Goal: Complete application form

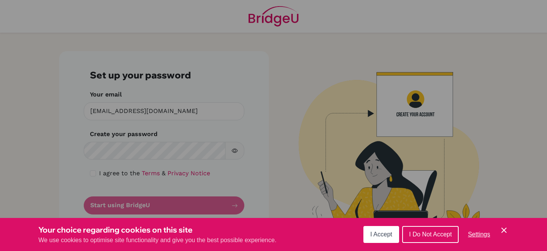
click at [380, 240] on button "I Accept" at bounding box center [381, 234] width 36 height 17
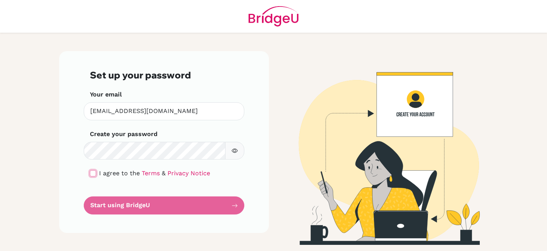
click at [92, 174] on input "checkbox" at bounding box center [93, 173] width 6 height 6
checkbox input "true"
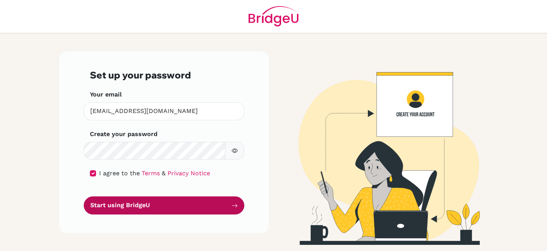
click at [145, 212] on button "Start using BridgeU" at bounding box center [164, 205] width 161 height 18
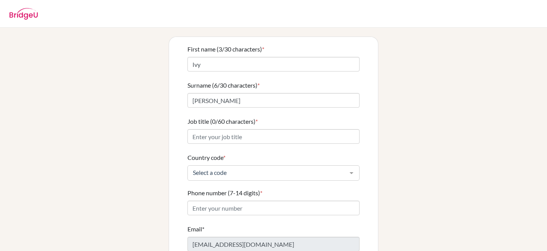
scroll to position [86, 0]
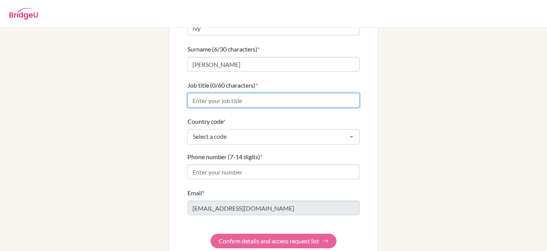
click at [235, 98] on input "Job title (0/60 characters) *" at bounding box center [273, 100] width 172 height 15
type input "Dean of College Guidance"
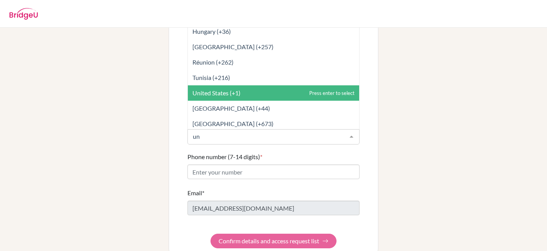
type input "uni"
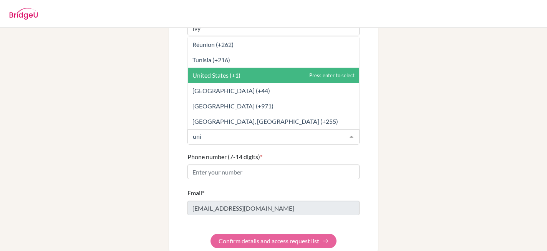
click at [228, 71] on span "United States (+1)" at bounding box center [216, 74] width 48 height 7
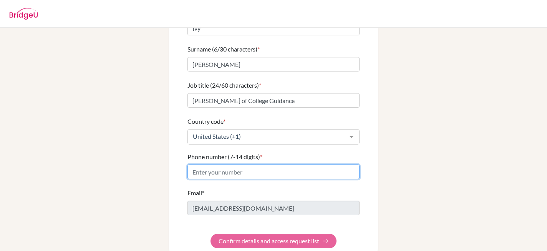
click at [210, 164] on input "Phone number (7-14 digits) *" at bounding box center [273, 171] width 172 height 15
type input "7068024391"
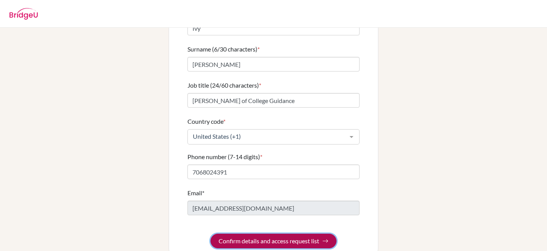
click at [290, 235] on button "Confirm details and access request list" at bounding box center [273, 241] width 126 height 15
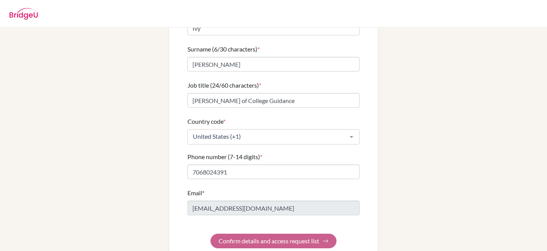
scroll to position [0, 0]
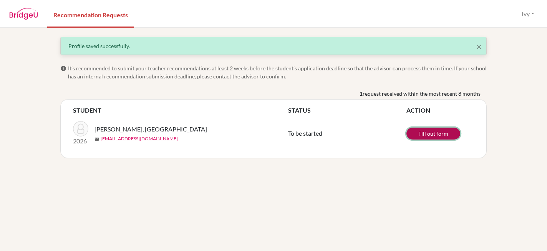
click at [426, 136] on link "Fill out form" at bounding box center [433, 134] width 54 height 12
